Goal: Information Seeking & Learning: Check status

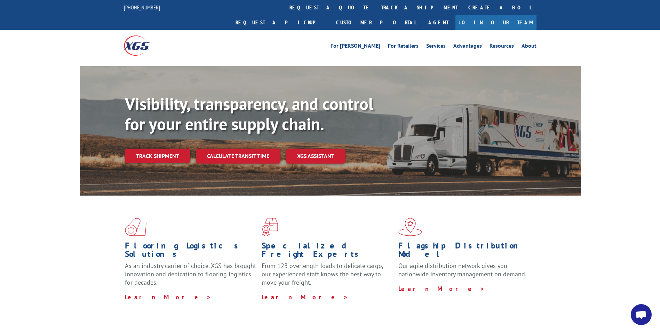
click at [376, 4] on link "track a shipment" at bounding box center [419, 7] width 87 height 15
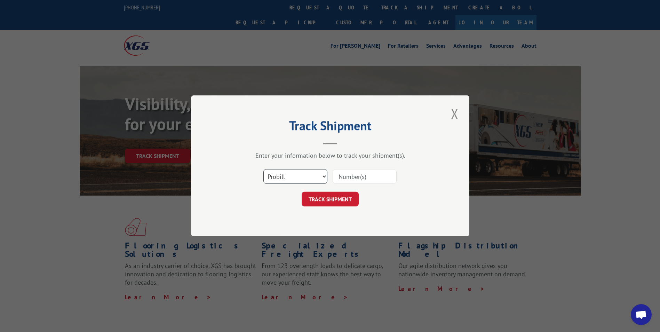
click at [316, 182] on select "Select category... Probill BOL PO" at bounding box center [295, 176] width 64 height 15
select select "bol"
click at [263, 169] on select "Select category... Probill BOL PO" at bounding box center [295, 176] width 64 height 15
click at [364, 180] on input at bounding box center [365, 176] width 64 height 15
type input "2822230"
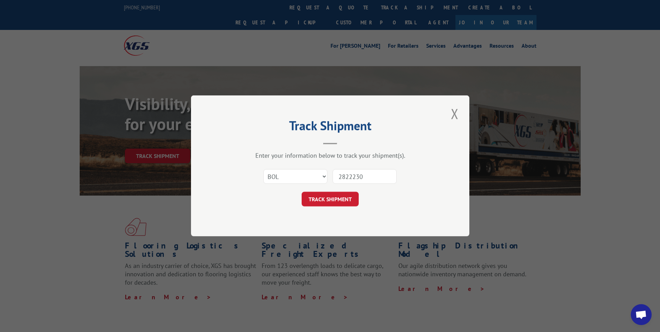
click at [325, 189] on form "Select category... Probill BOL PO 2822230 TRACK SHIPMENT" at bounding box center [330, 185] width 209 height 41
click at [325, 195] on button "TRACK SHIPMENT" at bounding box center [330, 199] width 57 height 15
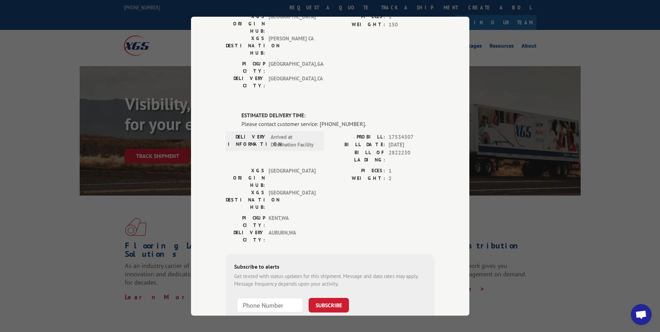
scroll to position [114, 0]
drag, startPoint x: 88, startPoint y: 188, endPoint x: 82, endPoint y: 199, distance: 12.8
click at [88, 188] on div "Track Shipment DELIVERED DELIVERY INFORMATION: [DATE] 09:10 am [PERSON_NAME]: 1…" at bounding box center [330, 166] width 660 height 332
